Goal: Transaction & Acquisition: Purchase product/service

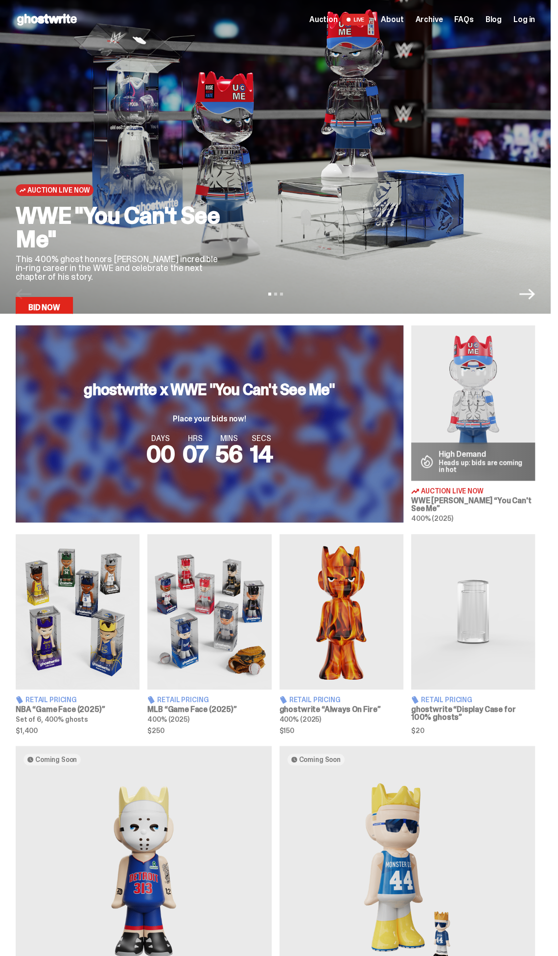
click at [532, 297] on icon "Next" at bounding box center [528, 294] width 16 height 16
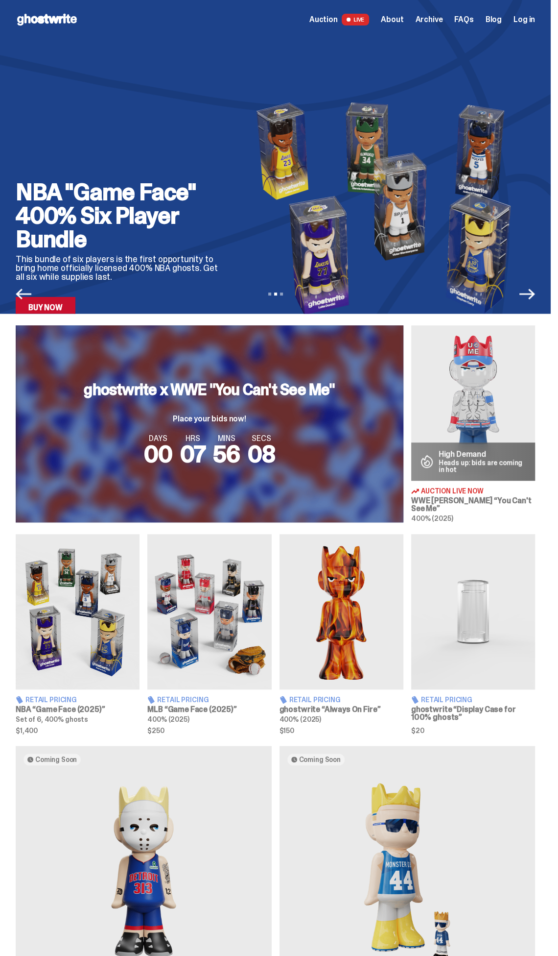
click at [535, 294] on icon "Next" at bounding box center [528, 294] width 16 height 11
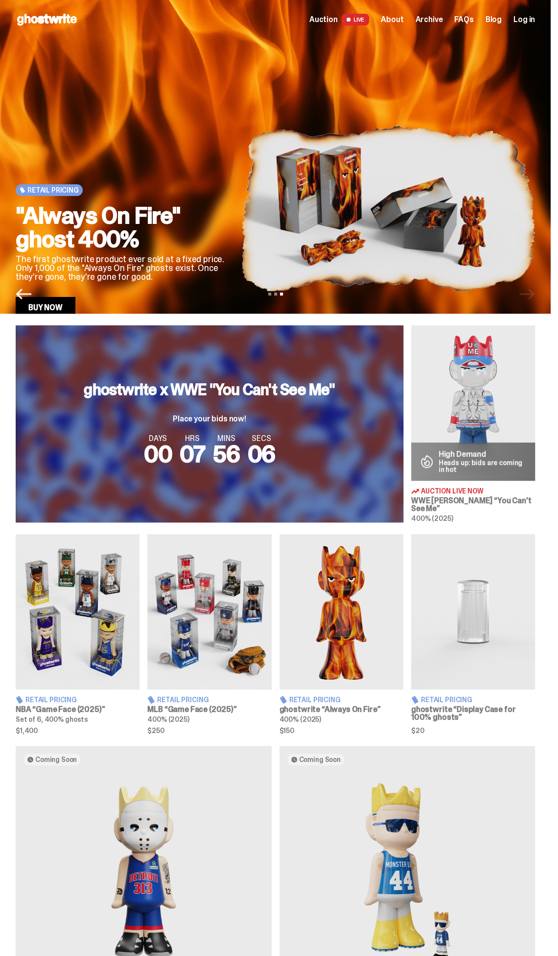
click at [538, 294] on div "View slide 1 View slide 2 View slide 3" at bounding box center [275, 294] width 551 height 16
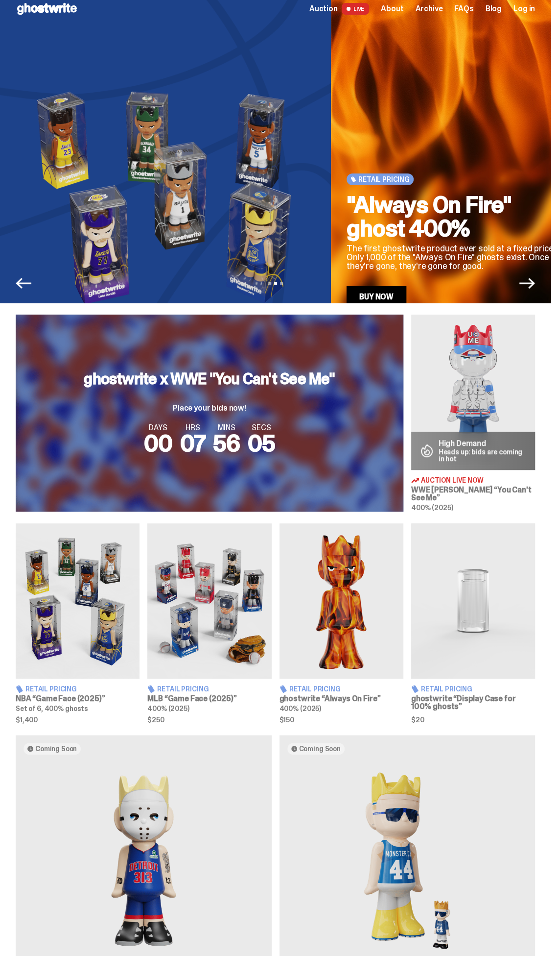
scroll to position [16, 0]
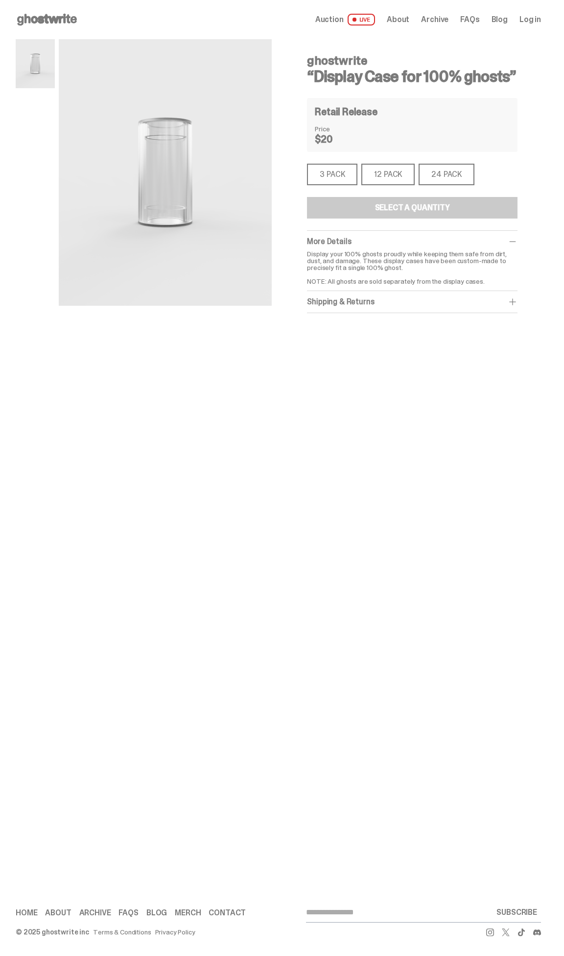
click at [457, 185] on div "24 PACK" at bounding box center [447, 175] width 56 height 22
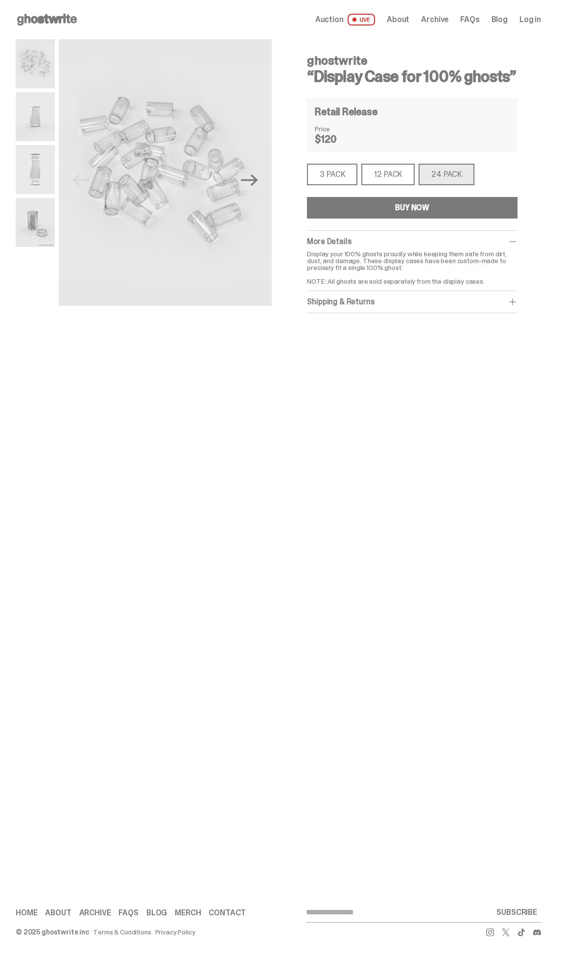
click at [371, 185] on div "12 PACK" at bounding box center [388, 175] width 53 height 22
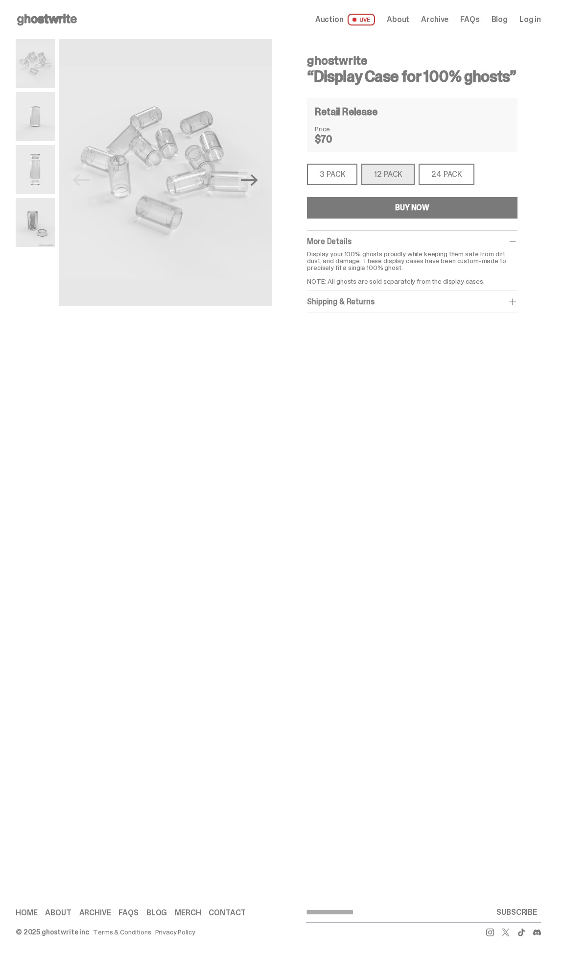
click at [345, 185] on div "3 PACK" at bounding box center [332, 175] width 50 height 22
